Goal: Information Seeking & Learning: Understand process/instructions

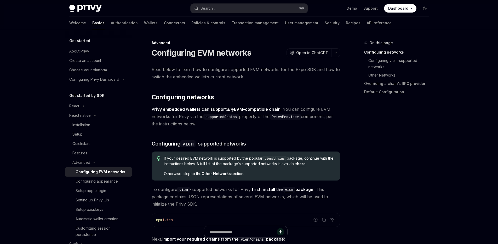
drag, startPoint x: 298, startPoint y: 124, endPoint x: 152, endPoint y: 53, distance: 162.6
copy div "Loremipsumd SIT ametcons AdipIS Elit se DoeiUSM TempOR Inci ut LaboREE Dolo mag…"
click at [239, 8] on button "Search... ⌘ K" at bounding box center [249, 8] width 117 height 9
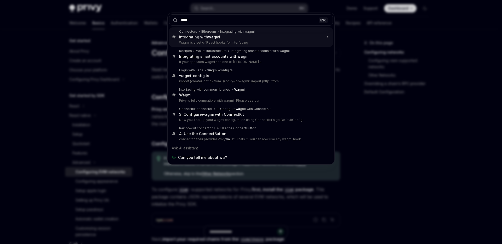
type input "*****"
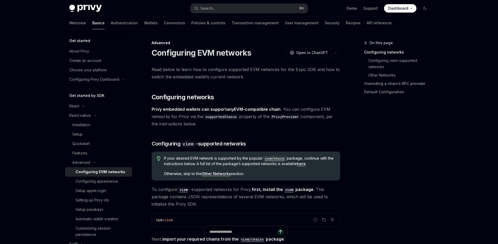
type textarea "*"
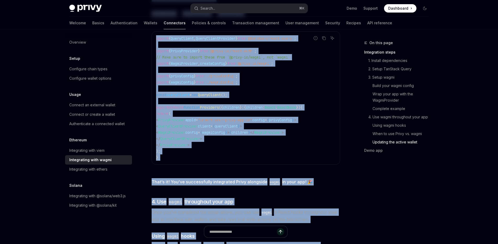
scroll to position [1493, 0]
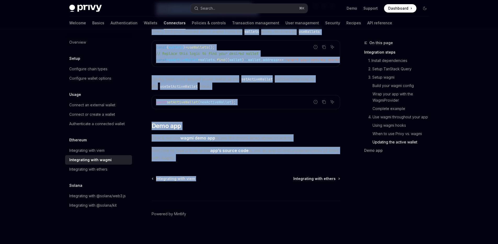
drag, startPoint x: 151, startPoint y: 43, endPoint x: 284, endPoint y: 164, distance: 180.1
copy div "Loremipsumd sita conse AdipIS Elit se DoeiUSM TempOR Inci ut LaboREE Dolor ma a…"
